Goal: Obtain resource: Download file/media

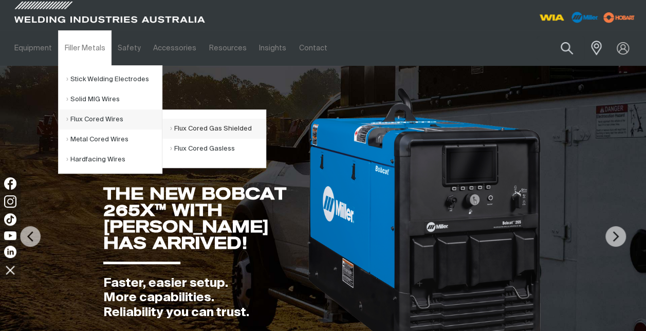
click at [226, 134] on link "Flux Cored Gas Shielded" at bounding box center [218, 129] width 96 height 20
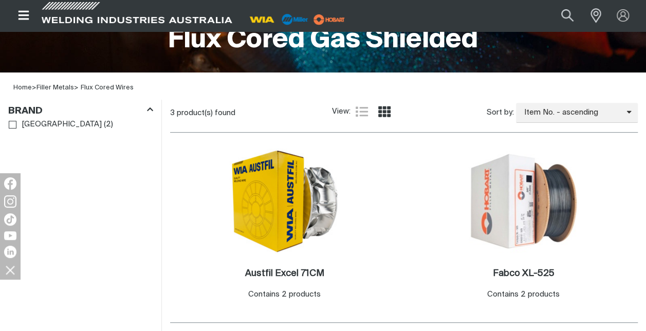
scroll to position [257, 0]
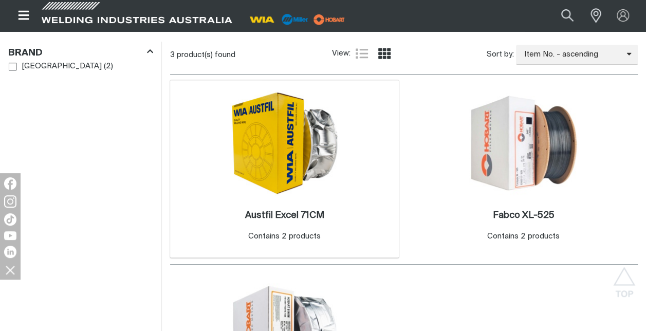
click at [274, 152] on img at bounding box center [285, 142] width 110 height 105
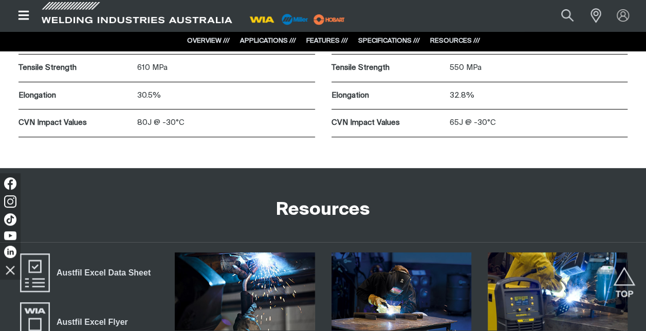
scroll to position [2107, 0]
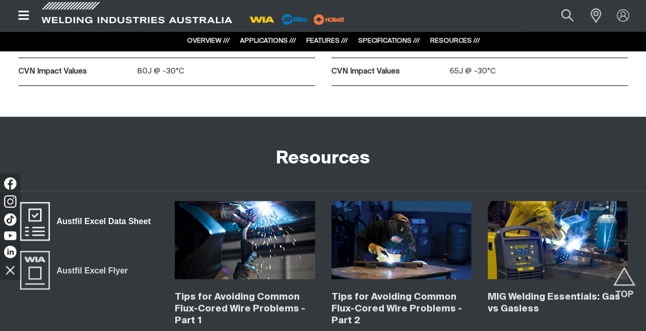
click at [70, 223] on span "Austfil Excel Data Sheet" at bounding box center [103, 221] width 107 height 13
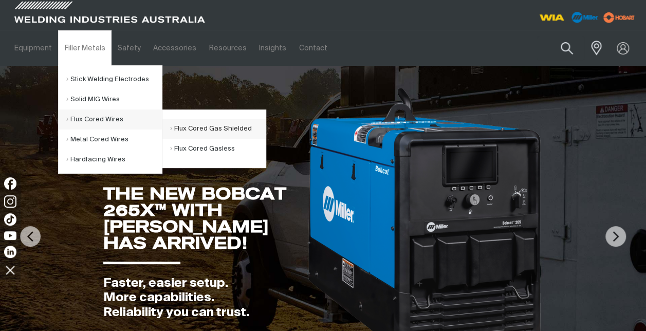
click at [197, 126] on link "Flux Cored Gas Shielded" at bounding box center [218, 129] width 96 height 20
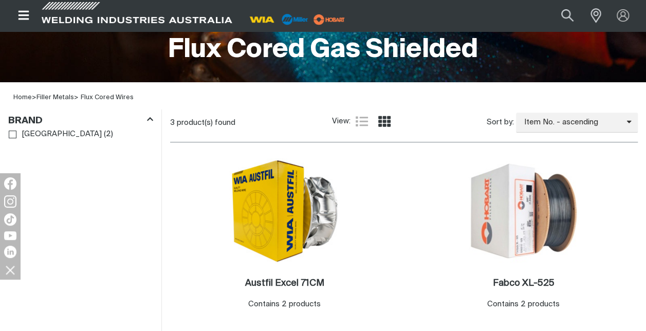
scroll to position [206, 0]
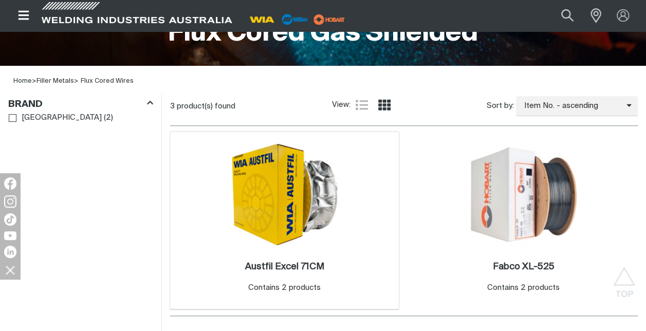
click at [305, 198] on img at bounding box center [285, 194] width 110 height 105
